Goal: Check status: Check status

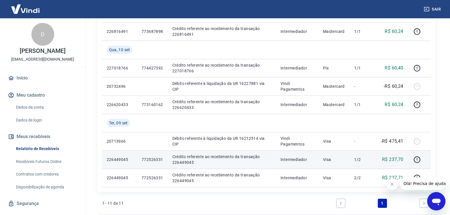
scroll to position [285, 0]
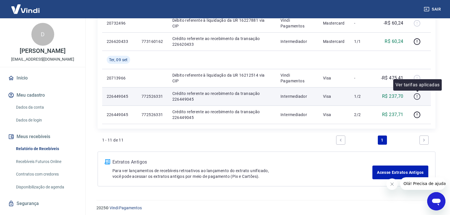
click at [419, 94] on icon "button" at bounding box center [417, 96] width 7 height 7
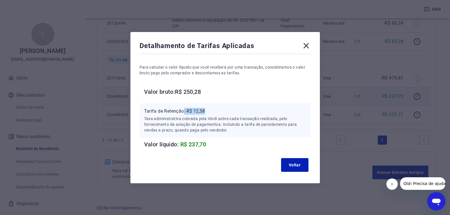
drag, startPoint x: 186, startPoint y: 110, endPoint x: 211, endPoint y: 110, distance: 26.0
click at [211, 110] on p "Tarifa de Retenção: -R$ 12,58" at bounding box center [225, 111] width 162 height 7
click at [307, 47] on icon at bounding box center [305, 45] width 5 height 5
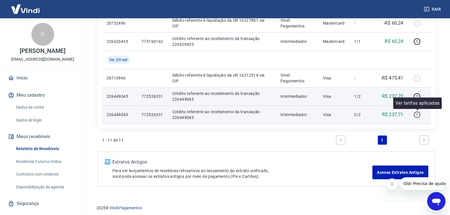
click at [417, 113] on icon "button" at bounding box center [417, 114] width 7 height 7
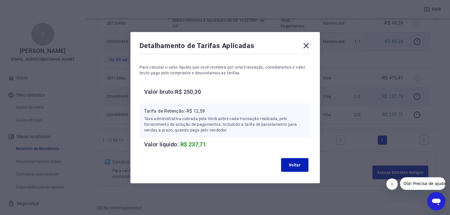
click at [306, 45] on icon at bounding box center [306, 45] width 9 height 9
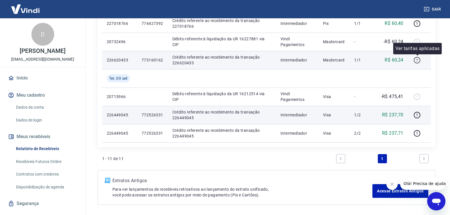
scroll to position [257, 0]
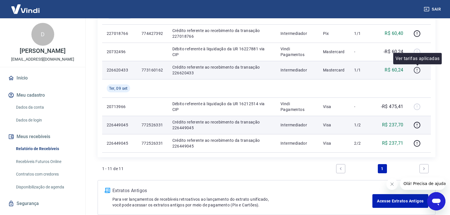
click at [416, 68] on icon "button" at bounding box center [417, 70] width 7 height 7
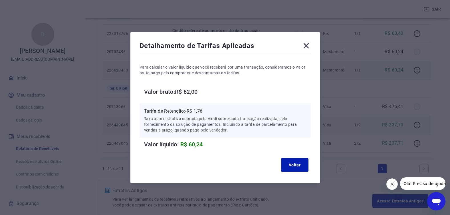
click at [307, 43] on icon at bounding box center [306, 45] width 9 height 9
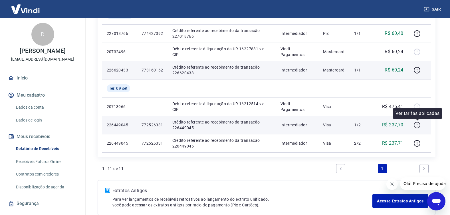
click at [420, 126] on icon "button" at bounding box center [417, 125] width 7 height 7
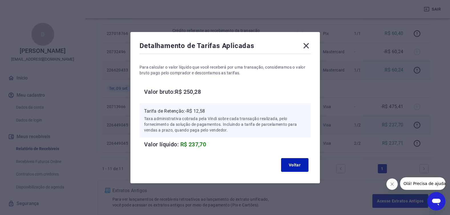
click at [310, 39] on div "Detalhamento de Tarifas Aplicadas Para calcular o valor líquido que você recebe…" at bounding box center [225, 107] width 190 height 151
click at [309, 44] on icon at bounding box center [306, 45] width 9 height 9
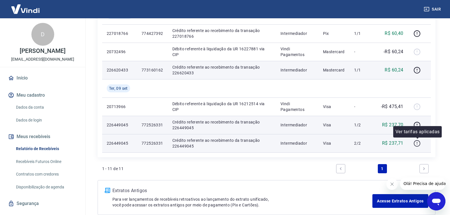
click at [420, 141] on icon "button" at bounding box center [417, 143] width 7 height 7
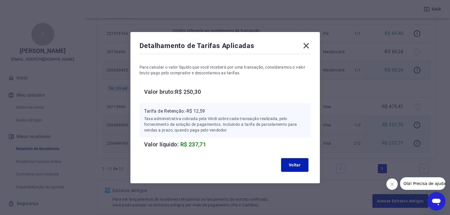
click at [308, 45] on icon at bounding box center [305, 45] width 5 height 5
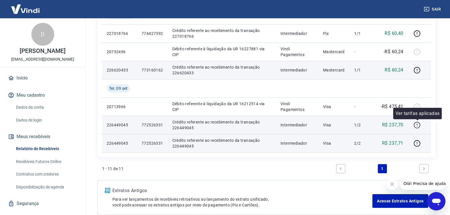
click at [419, 124] on icon "button" at bounding box center [417, 124] width 7 height 7
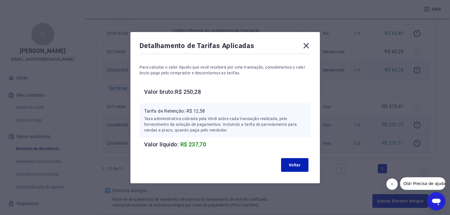
click at [315, 45] on div "Detalhamento de Tarifas Aplicadas Para calcular o valor líquido que você recebe…" at bounding box center [225, 107] width 190 height 151
click at [307, 47] on icon at bounding box center [306, 45] width 9 height 9
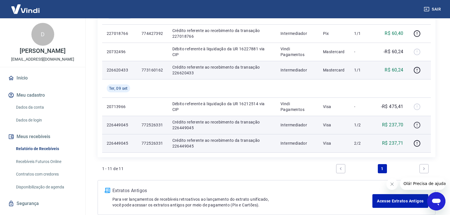
click at [417, 125] on icon "button" at bounding box center [417, 124] width 7 height 7
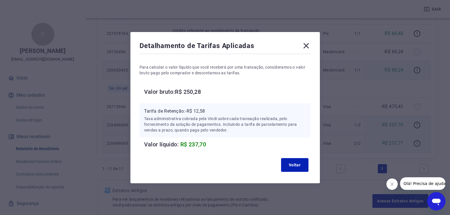
click at [308, 44] on icon at bounding box center [306, 45] width 9 height 9
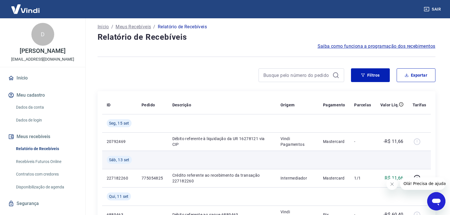
scroll to position [31, 0]
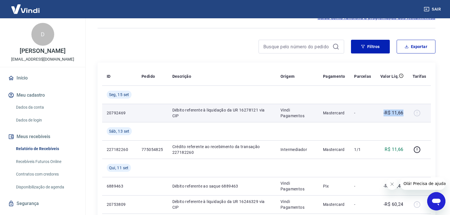
drag, startPoint x: 404, startPoint y: 113, endPoint x: 383, endPoint y: 112, distance: 20.9
click at [383, 111] on td "-R$ 11,66" at bounding box center [392, 113] width 32 height 18
